Goal: Find specific page/section: Find specific page/section

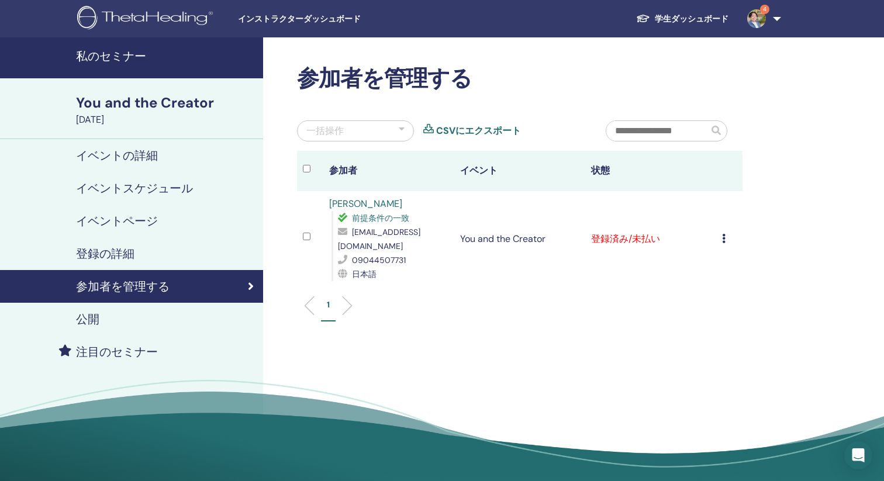
click at [725, 234] on icon at bounding box center [724, 238] width 4 height 9
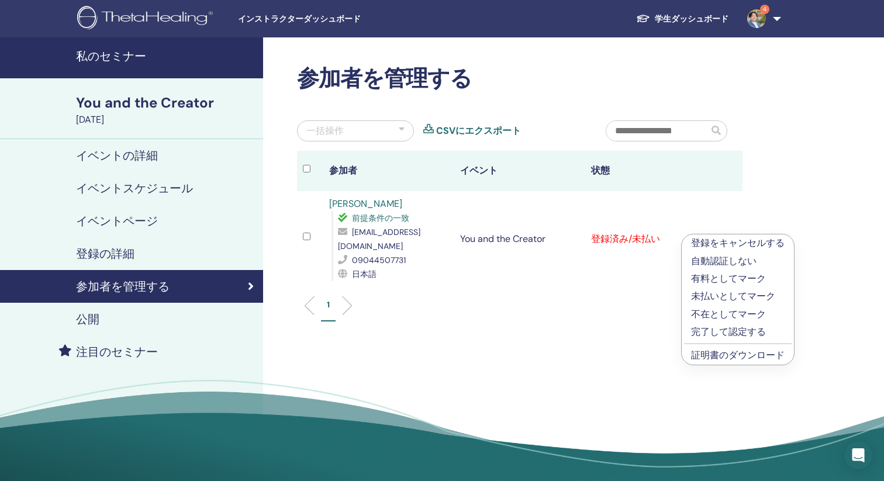
click at [735, 333] on p "完了して認定する" at bounding box center [737, 332] width 93 height 14
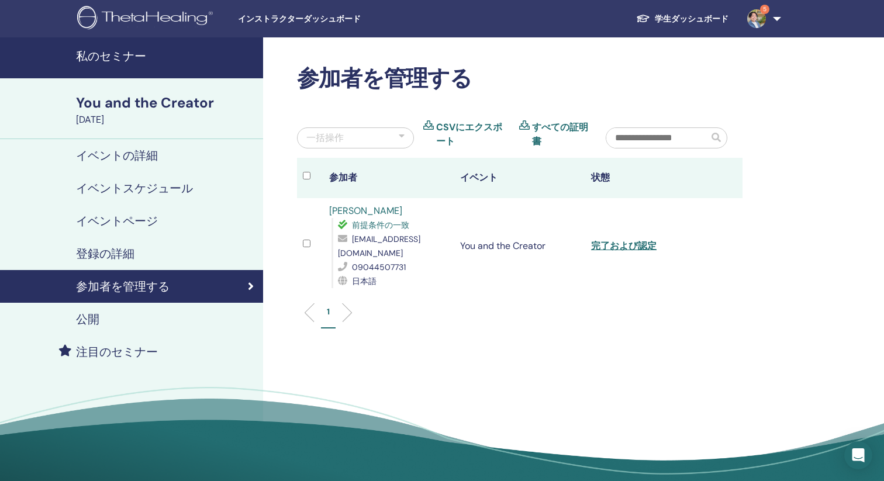
click at [128, 56] on h4 "私のセミナー" at bounding box center [166, 56] width 180 height 14
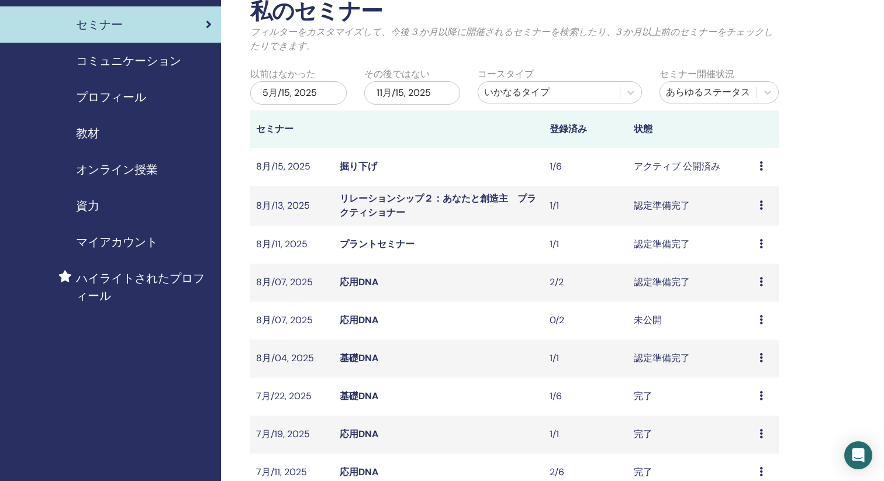
scroll to position [74, 0]
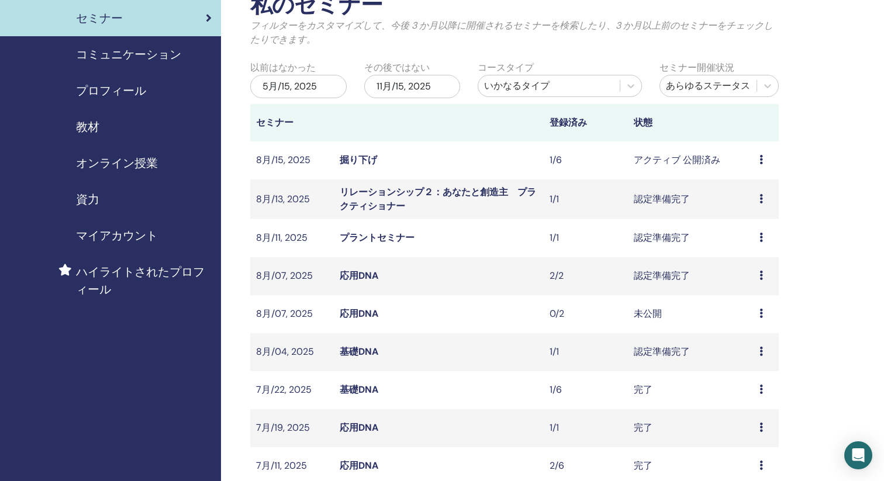
click at [357, 157] on link "掘り下げ" at bounding box center [358, 160] width 37 height 12
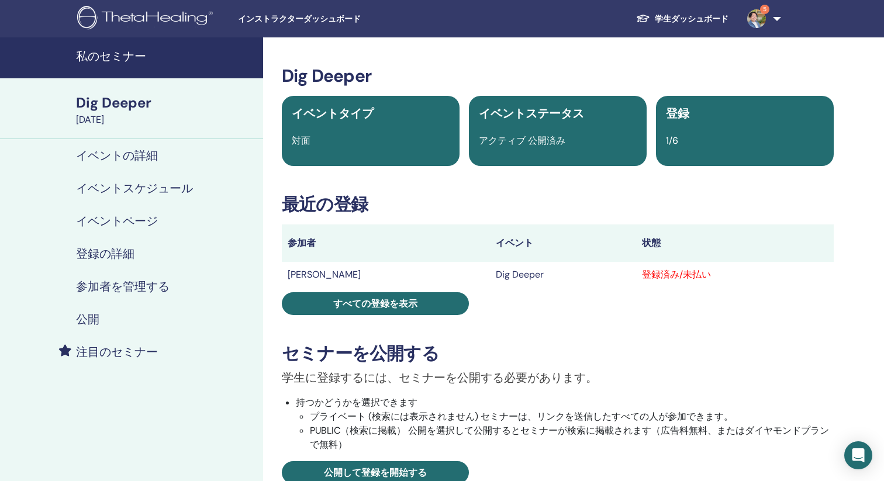
click at [93, 310] on link "公開" at bounding box center [131, 319] width 263 height 33
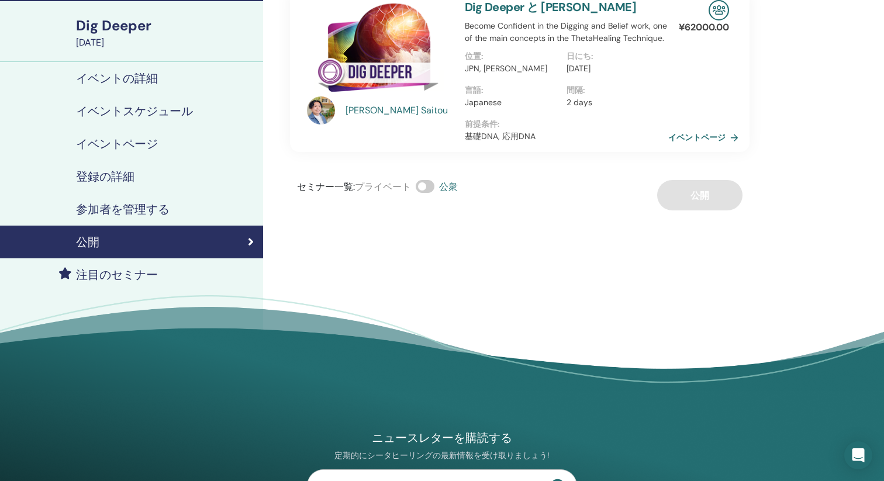
scroll to position [85, 0]
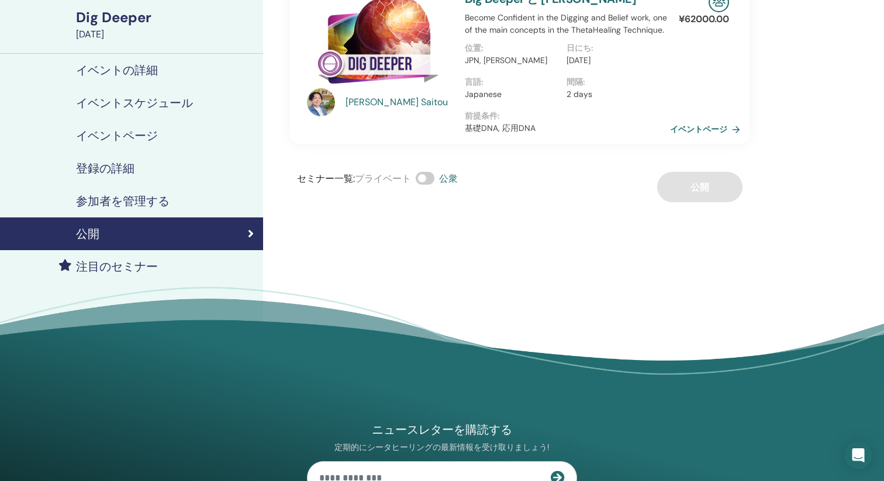
click at [697, 123] on link "イベントページ" at bounding box center [707, 129] width 75 height 18
